Goal: Information Seeking & Learning: Learn about a topic

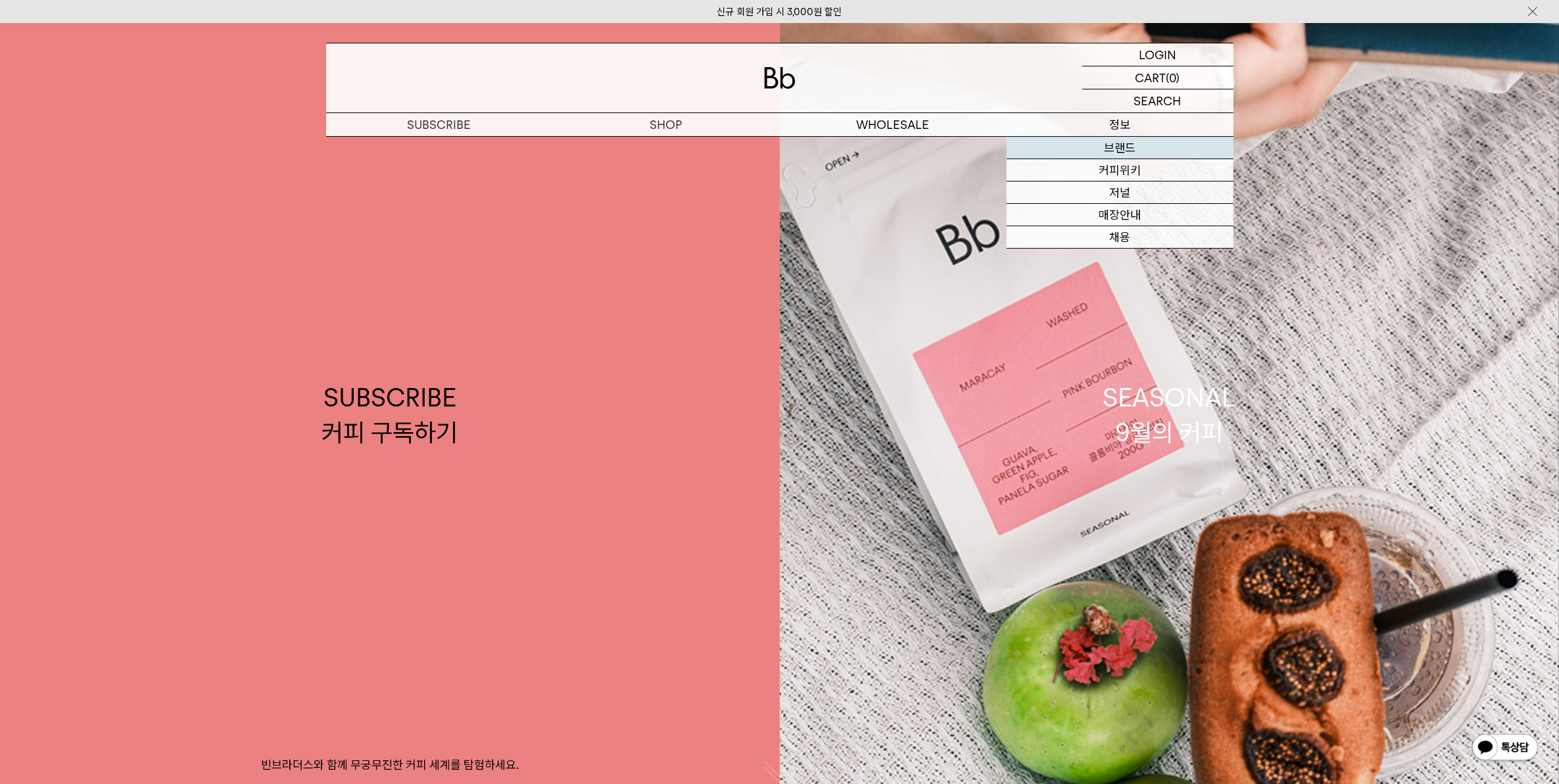
click at [1129, 147] on link "브랜드" at bounding box center [1120, 148] width 227 height 23
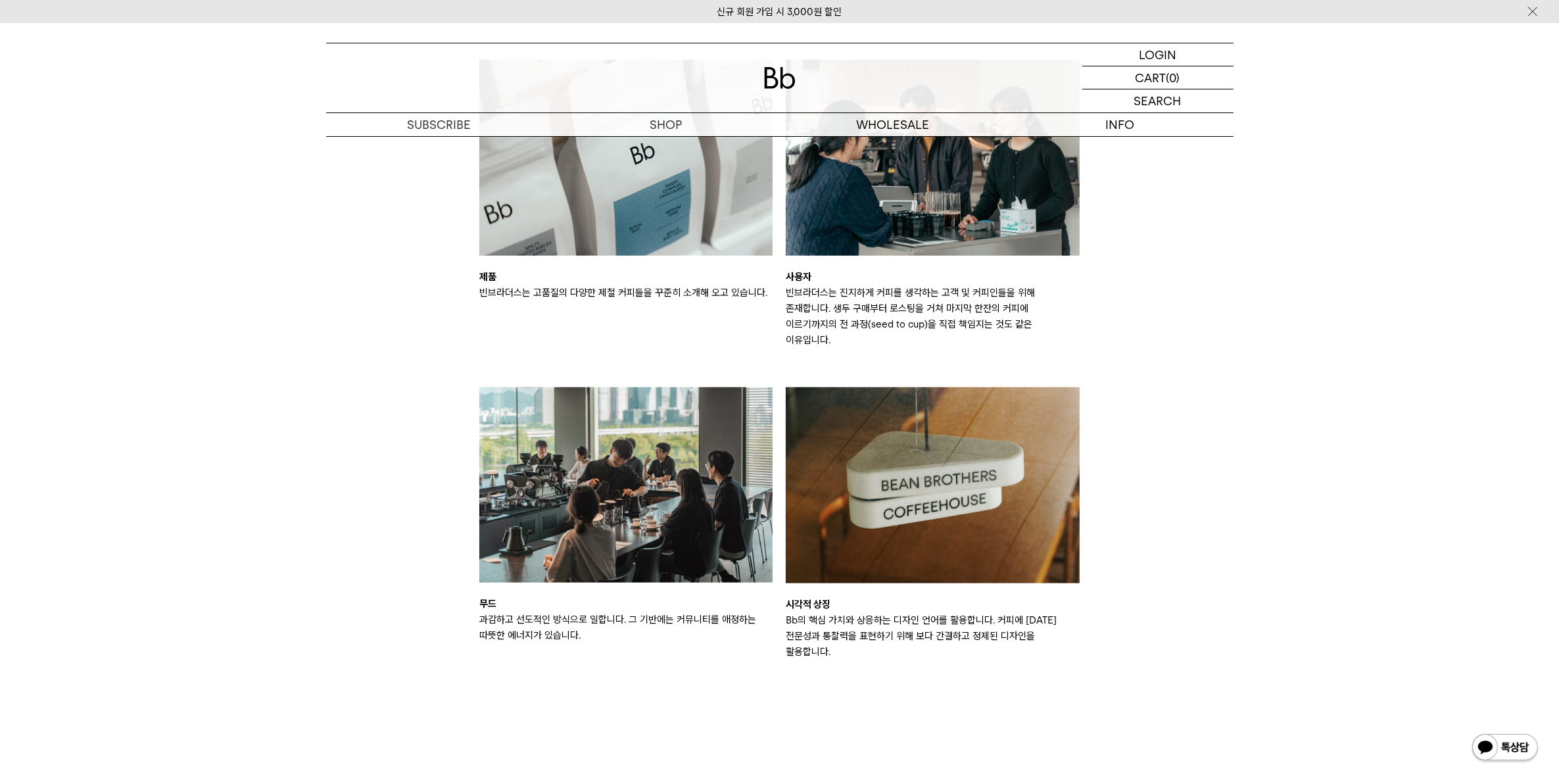
scroll to position [1808, 0]
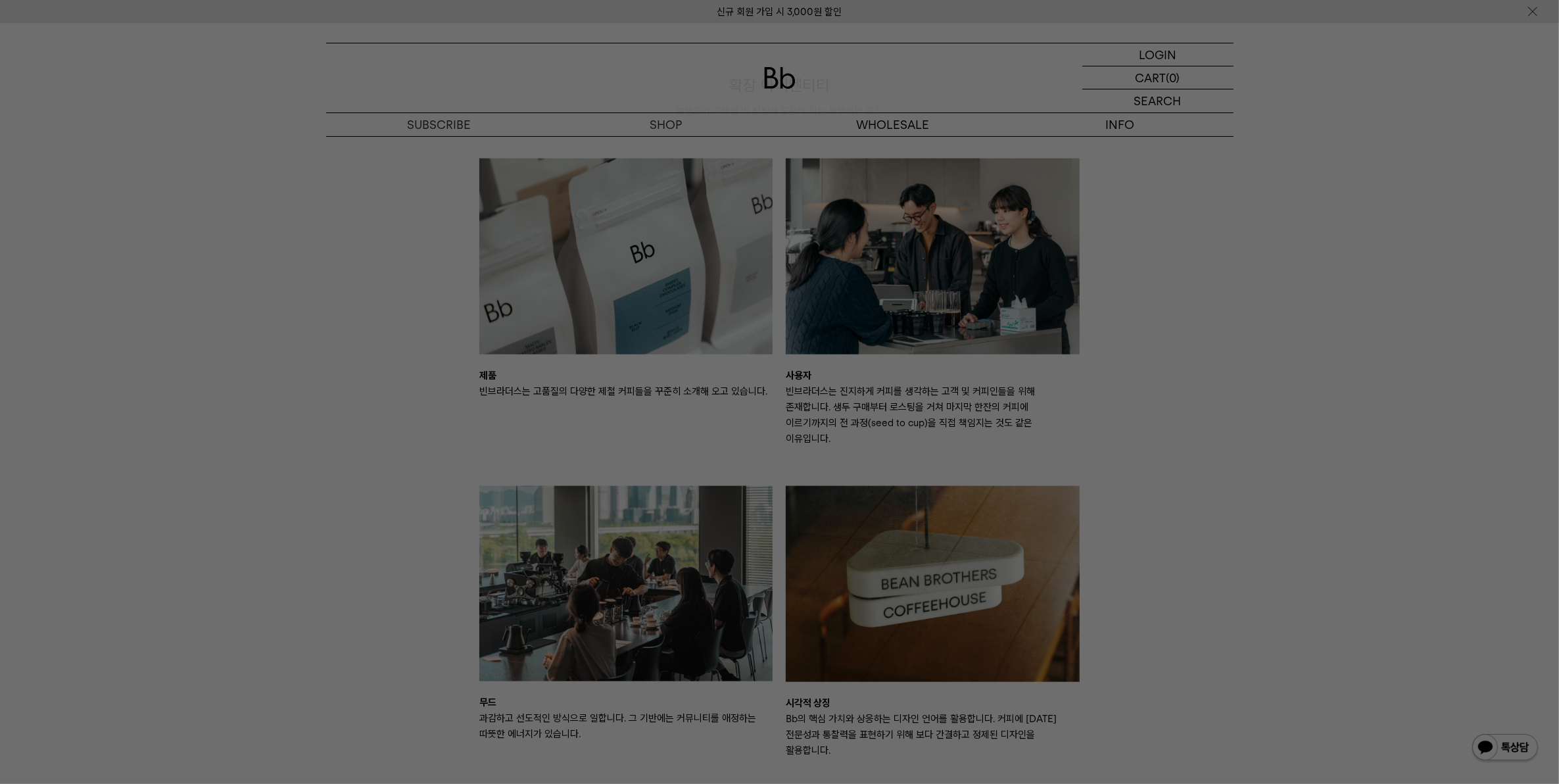
drag, startPoint x: 60, startPoint y: 201, endPoint x: 129, endPoint y: 44, distance: 171.5
click at [60, 192] on div at bounding box center [780, 392] width 1559 height 784
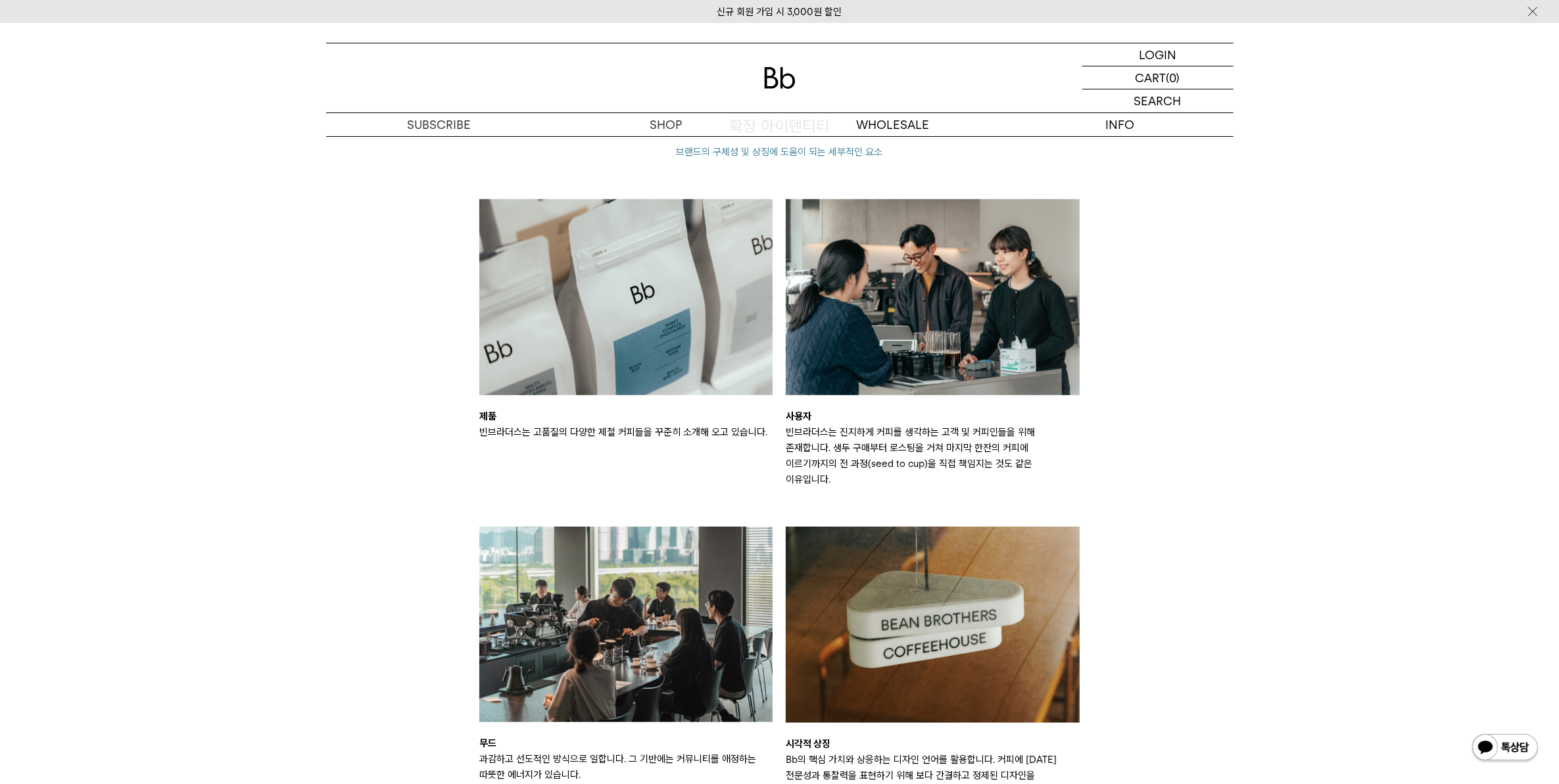
scroll to position [1192, 0]
